Goal: Task Accomplishment & Management: Complete application form

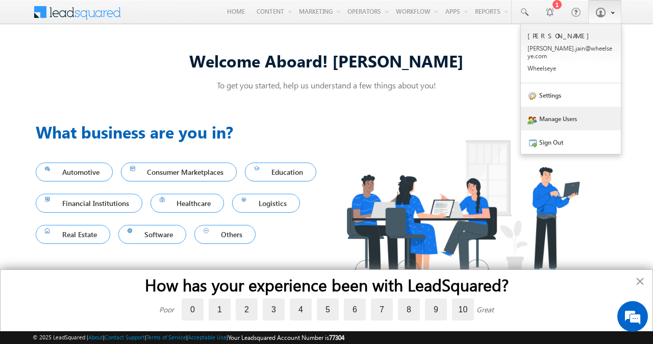
click at [555, 107] on link "Manage Users" at bounding box center [571, 118] width 100 height 23
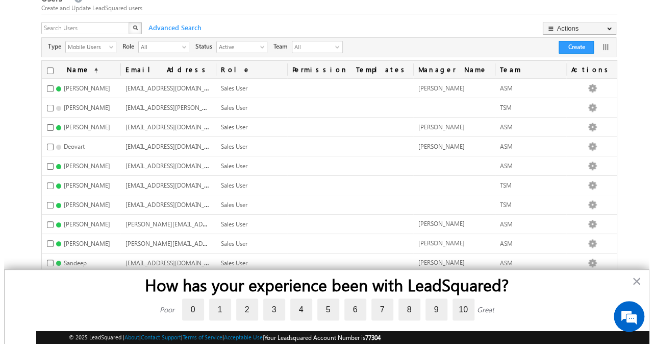
scroll to position [41, 0]
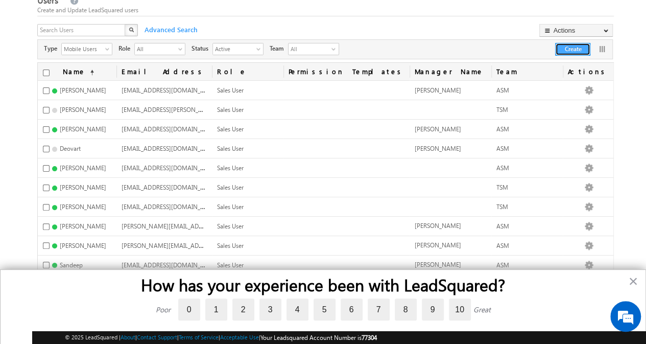
click at [558, 48] on button "Create" at bounding box center [572, 49] width 35 height 13
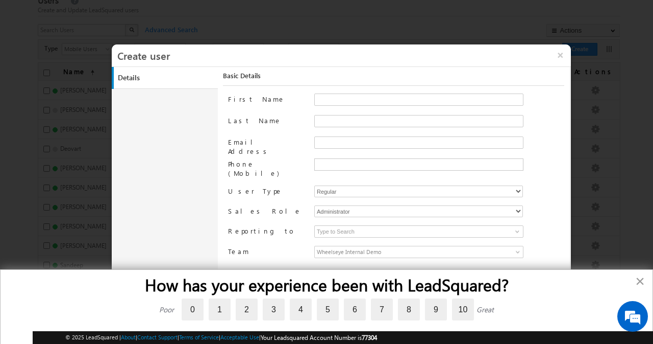
click at [642, 281] on button "×" at bounding box center [640, 281] width 10 height 16
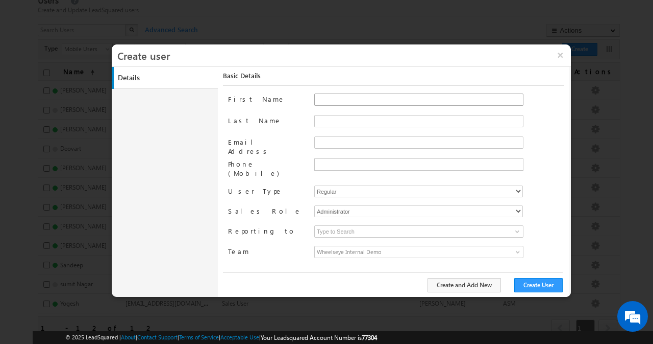
scroll to position [0, 0]
click at [408, 101] on input "First Name" at bounding box center [418, 99] width 209 height 12
type input "[PERSON_NAME]"
type input "khan"
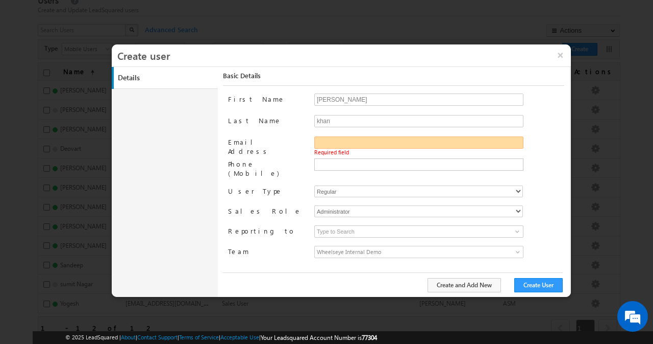
paste input "[PERSON_NAME][EMAIL_ADDRESS][DOMAIN_NAME]"
type input "[PERSON_NAME][EMAIL_ADDRESS][DOMAIN_NAME]"
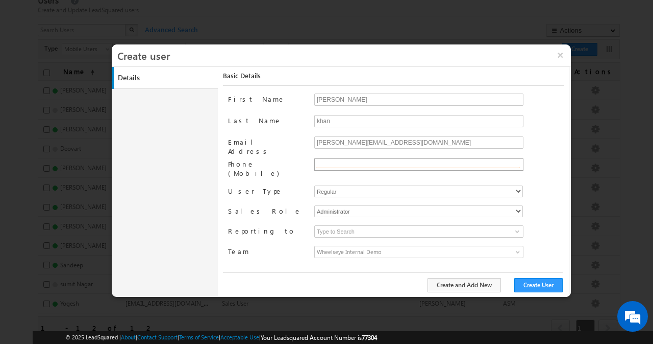
click at [356, 163] on input "text" at bounding box center [418, 164] width 204 height 8
paste input "[PHONE_NUMBER]"
type input "[PHONE_NUMBER]"
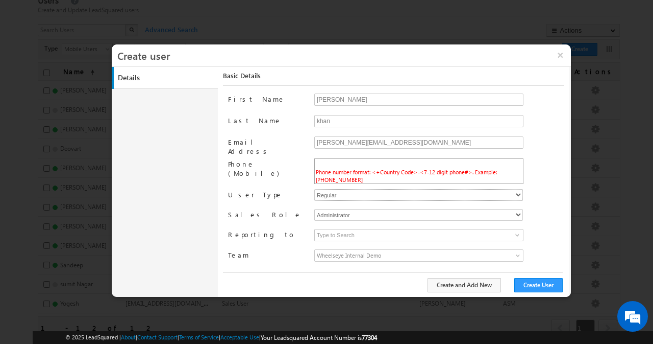
click at [359, 185] on div "First Name [PERSON_NAME] Last Name khan Email Address [PERSON_NAME][EMAIL_ADDRE…" at bounding box center [396, 182] width 336 height 178
click at [314, 194] on select "Regular Mobile" at bounding box center [418, 195] width 209 height 12
click at [302, 203] on div "User Type" at bounding box center [267, 196] width 78 height 14
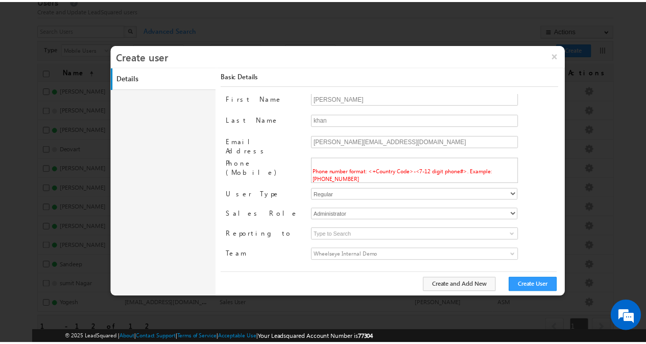
scroll to position [6, 0]
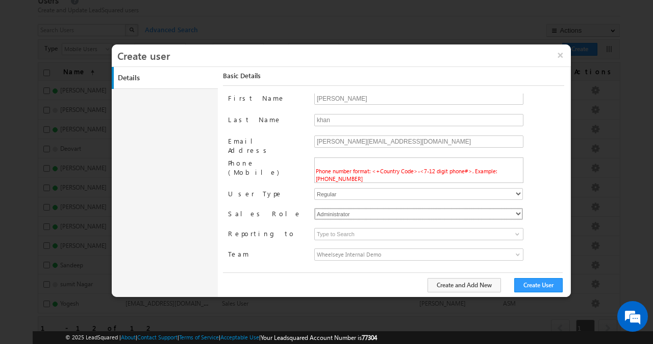
click at [345, 215] on select "Administrator Marketing User Sales Manager Sales User" at bounding box center [418, 214] width 209 height 12
select select "Sales_User"
click at [314, 208] on select "Administrator Marketing User Sales Manager Sales User" at bounding box center [418, 214] width 209 height 12
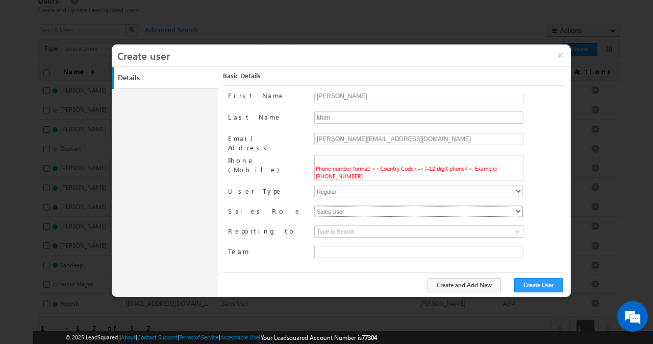
type input "8fd168a0-0a10-11f0-b09f-06552295b277"
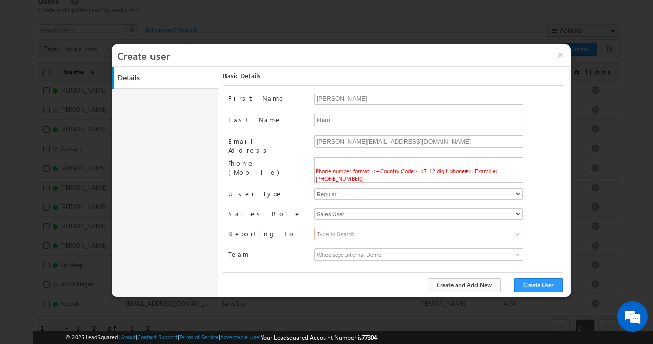
click at [352, 236] on input at bounding box center [418, 234] width 209 height 12
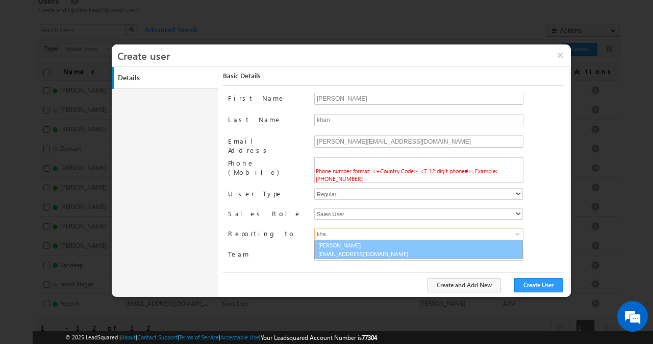
click at [355, 242] on link "[PERSON_NAME] [PERSON_NAME][EMAIL_ADDRESS][DOMAIN_NAME]" at bounding box center [418, 248] width 209 height 19
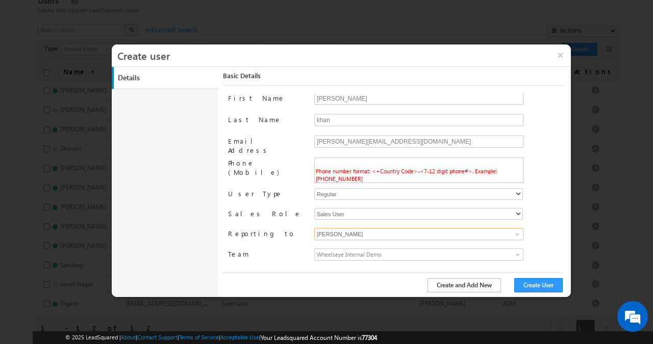
type input "[PERSON_NAME]"
click at [496, 282] on button "Create and Add New" at bounding box center [465, 285] width 74 height 14
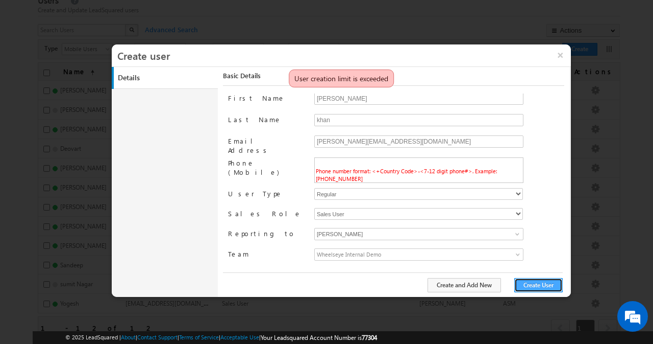
click at [540, 289] on button "Create User" at bounding box center [539, 285] width 48 height 14
click at [585, 91] on div at bounding box center [326, 172] width 653 height 344
click at [561, 55] on button "×" at bounding box center [561, 54] width 22 height 21
